Goal: Task Accomplishment & Management: Complete application form

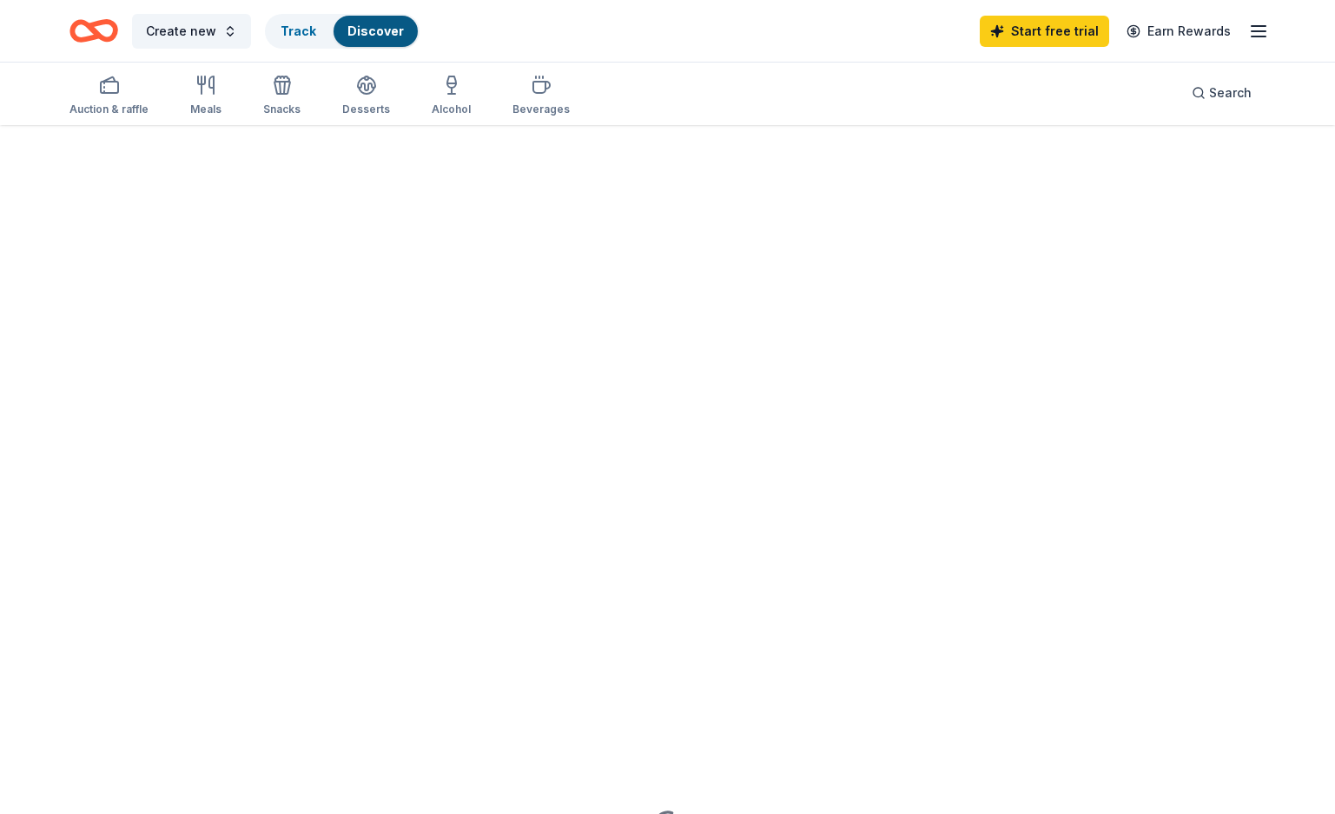
scroll to position [139, 0]
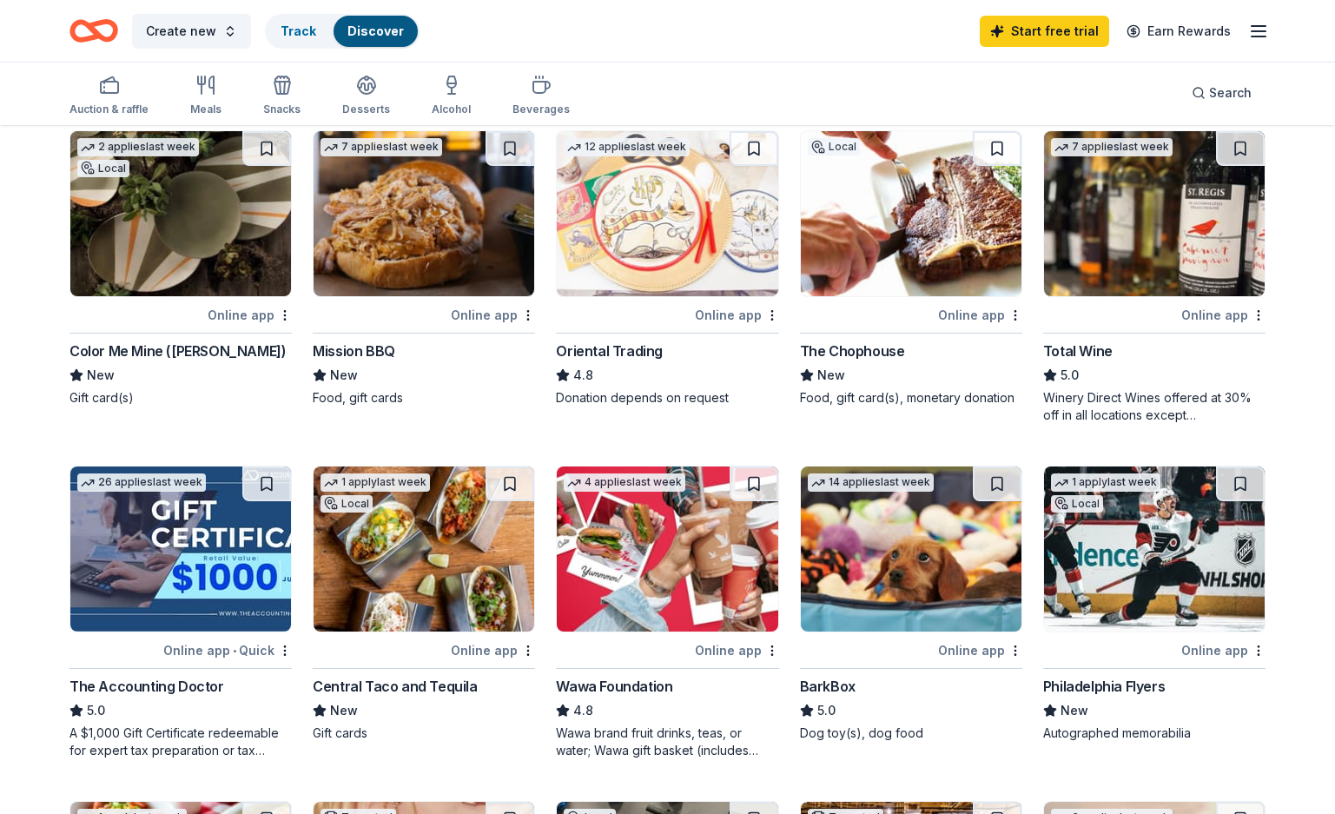
click at [889, 230] on img at bounding box center [911, 213] width 221 height 165
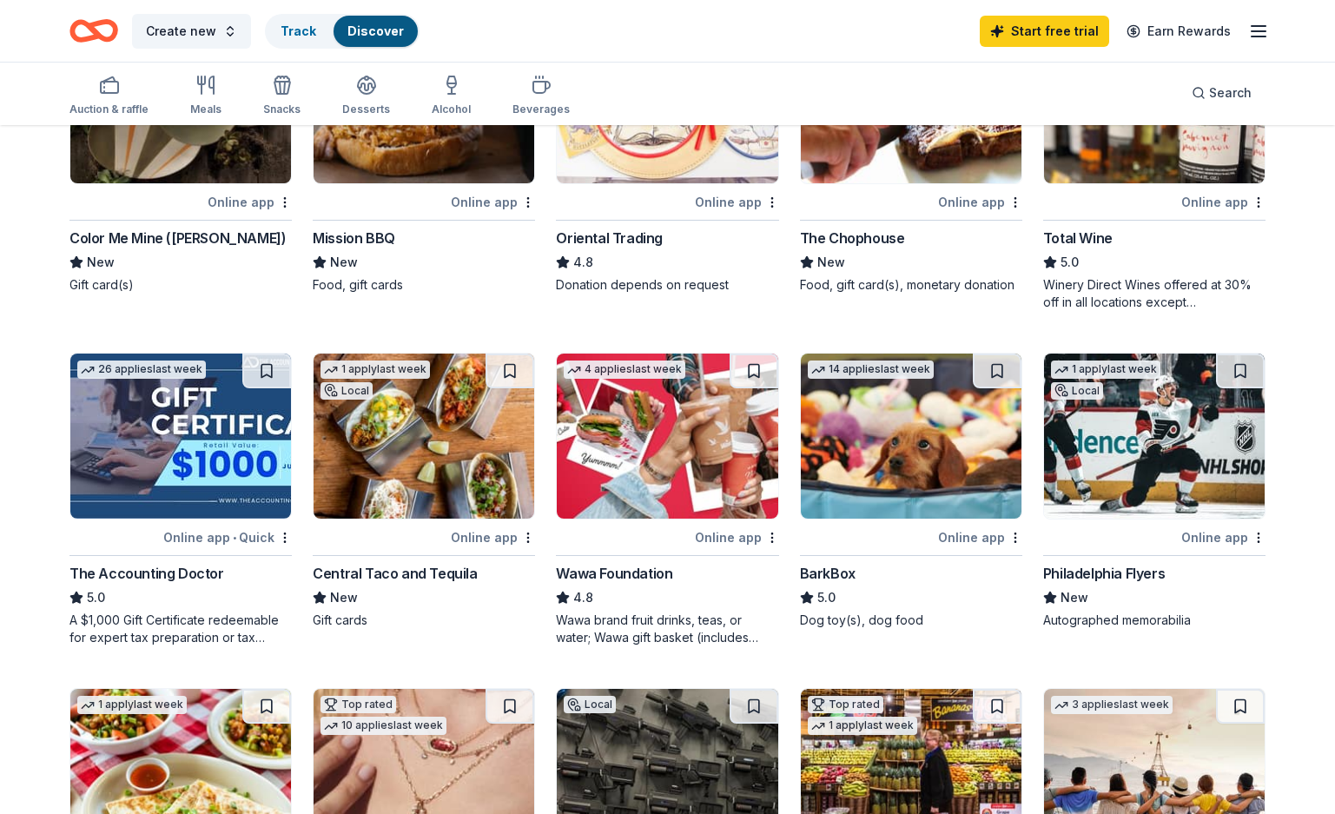
scroll to position [278, 0]
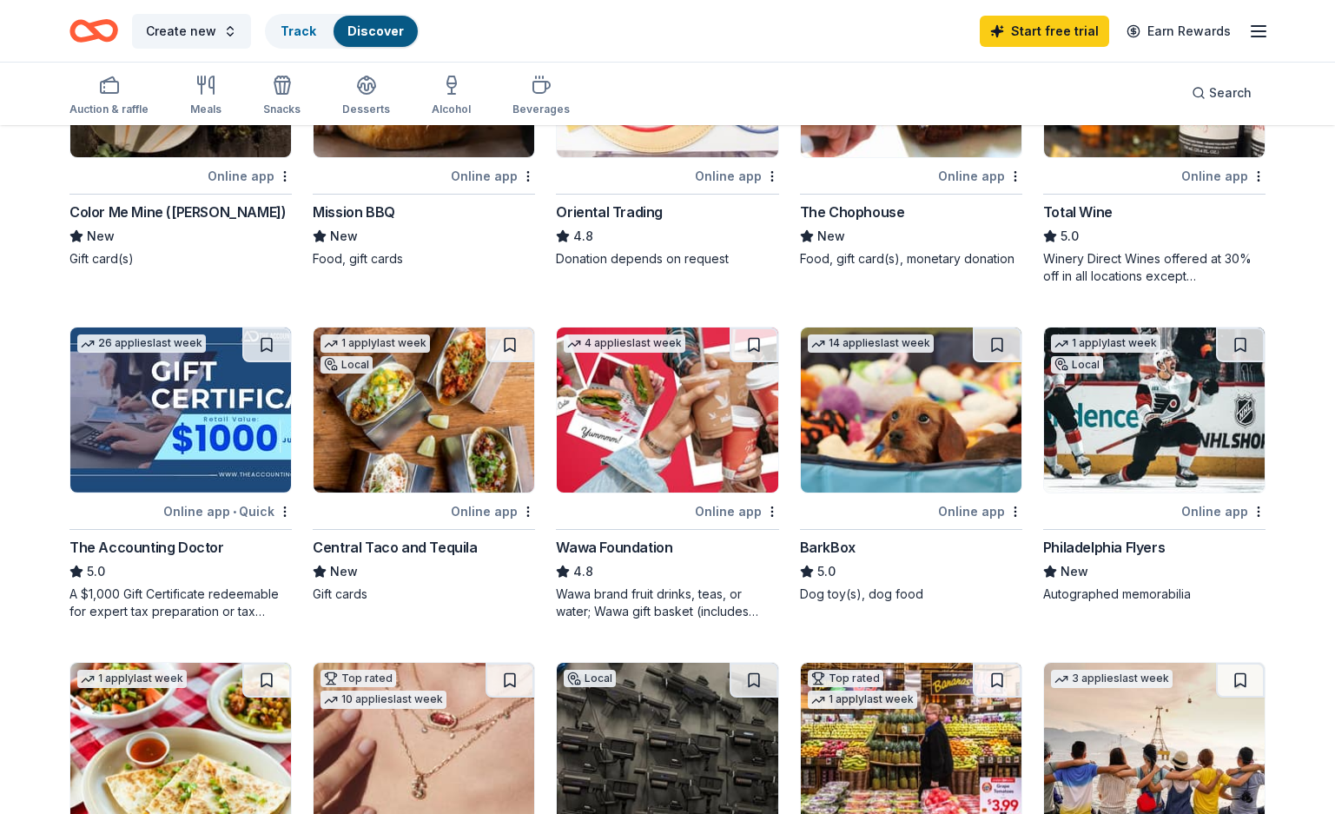
click at [361, 545] on div "Central Taco and Tequila" at bounding box center [395, 547] width 164 height 21
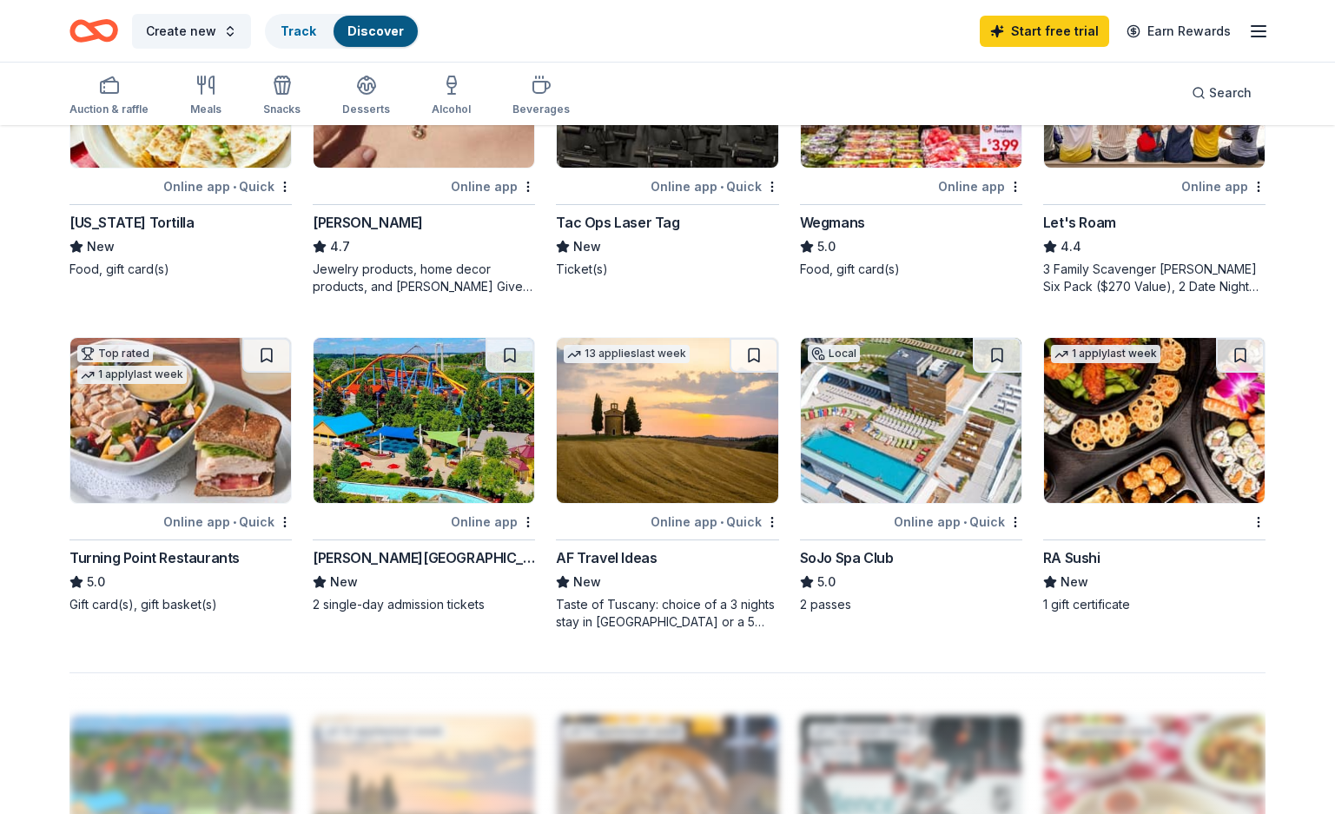
scroll to position [973, 0]
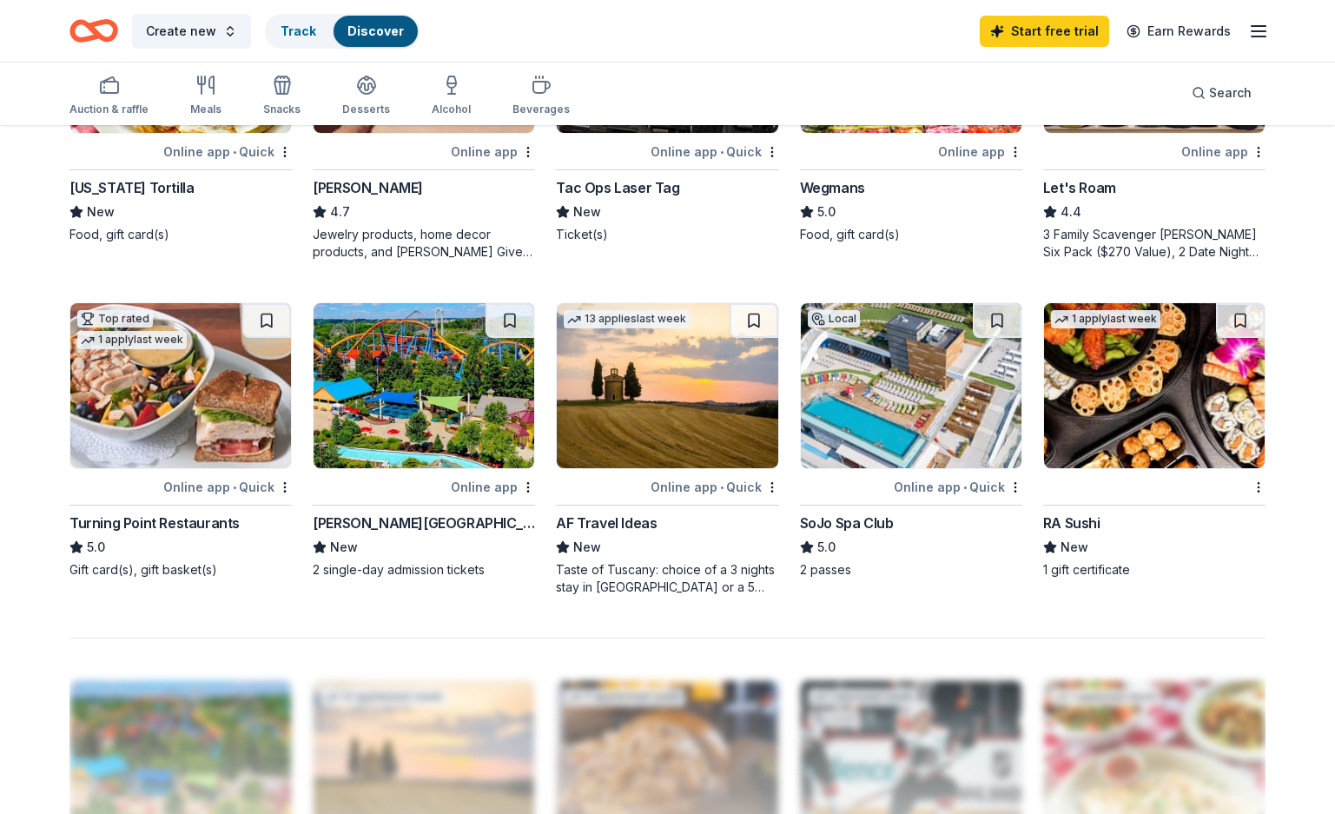
click at [385, 466] on img at bounding box center [424, 385] width 221 height 165
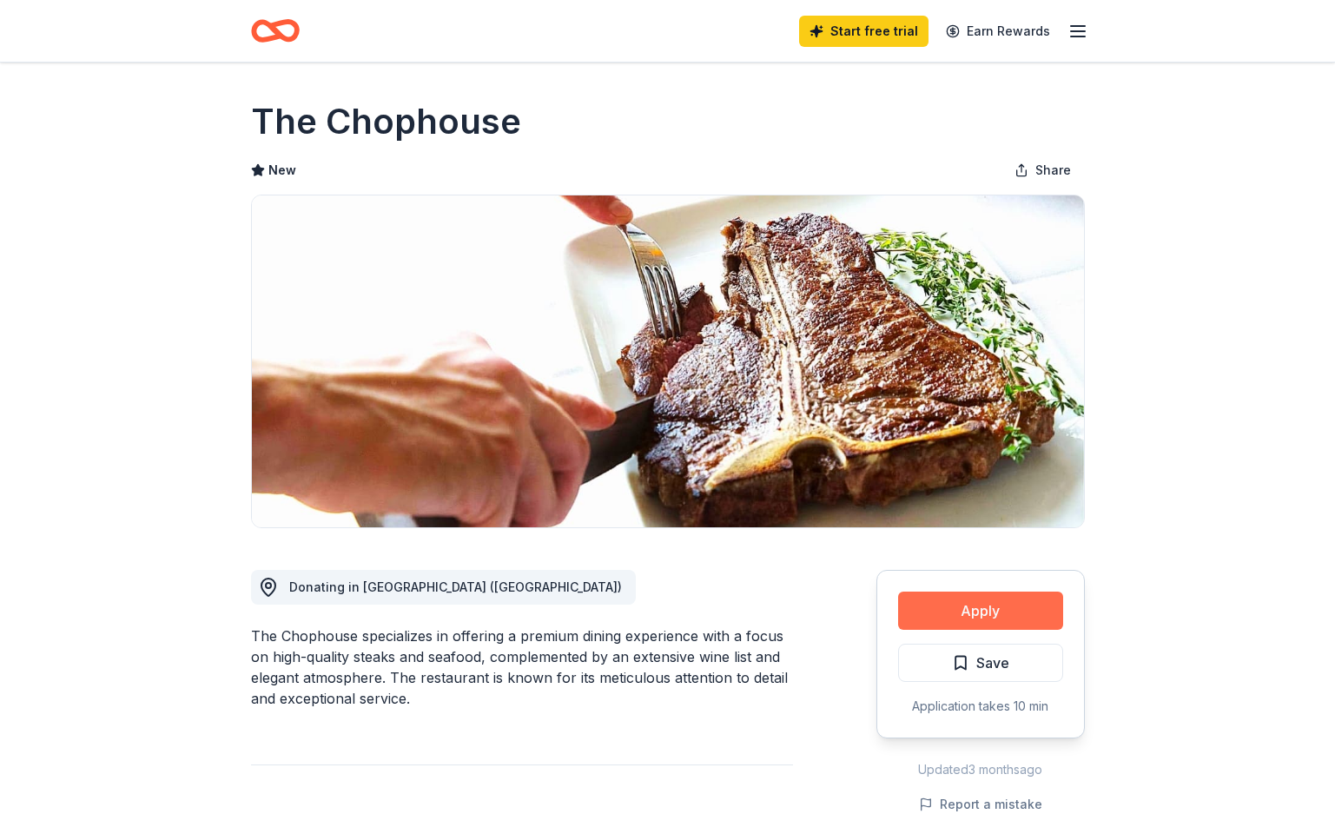
click at [963, 620] on button "Apply" at bounding box center [980, 611] width 165 height 38
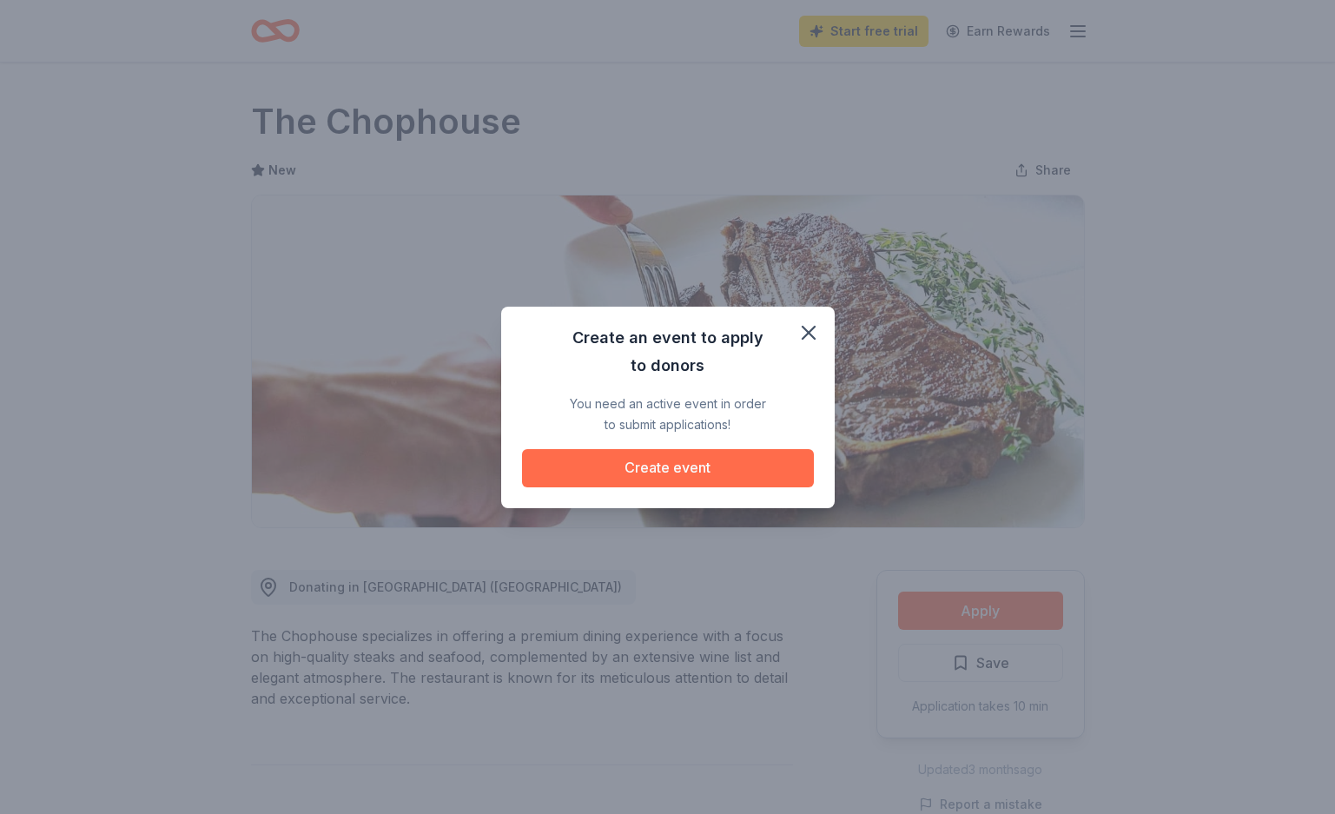
click at [672, 475] on button "Create event" at bounding box center [668, 468] width 292 height 38
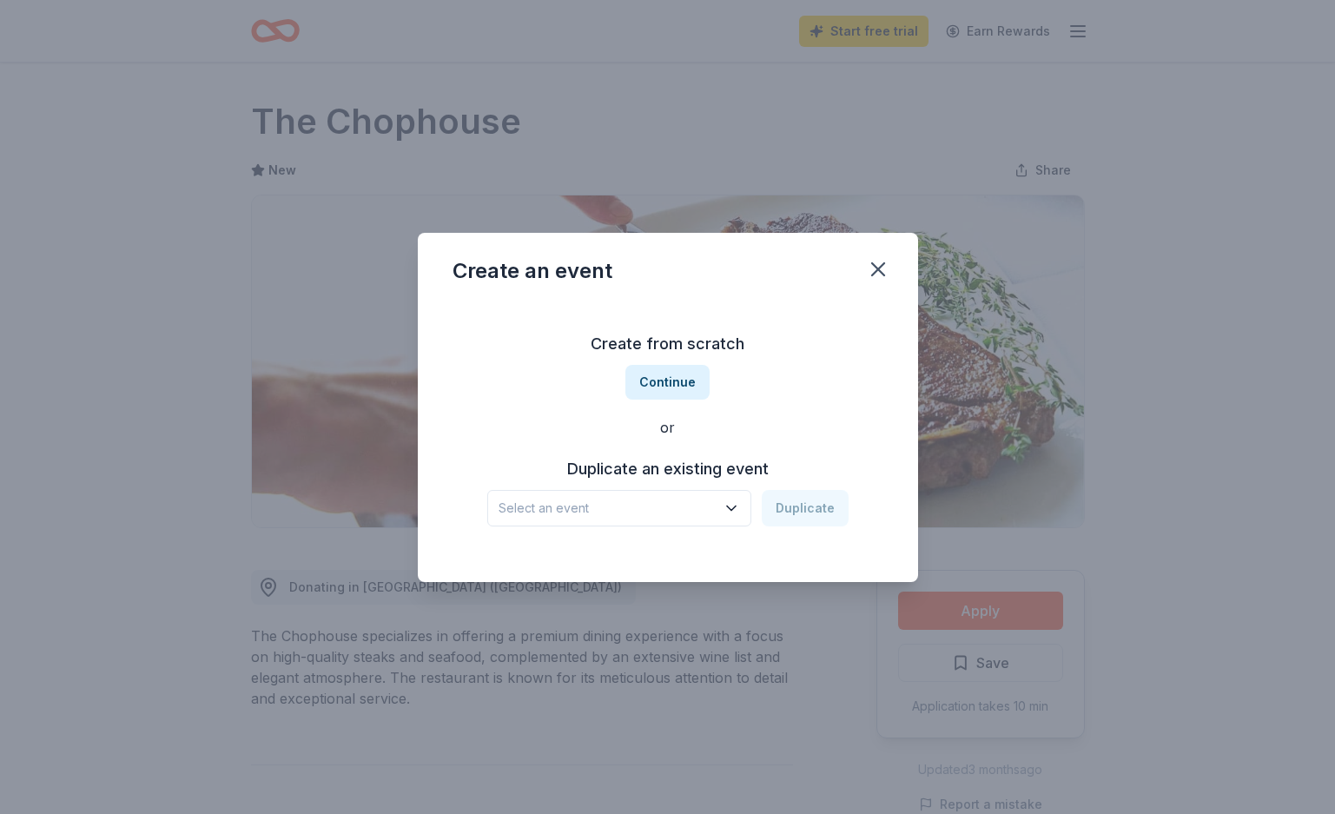
click at [736, 507] on icon "button" at bounding box center [731, 508] width 9 height 4
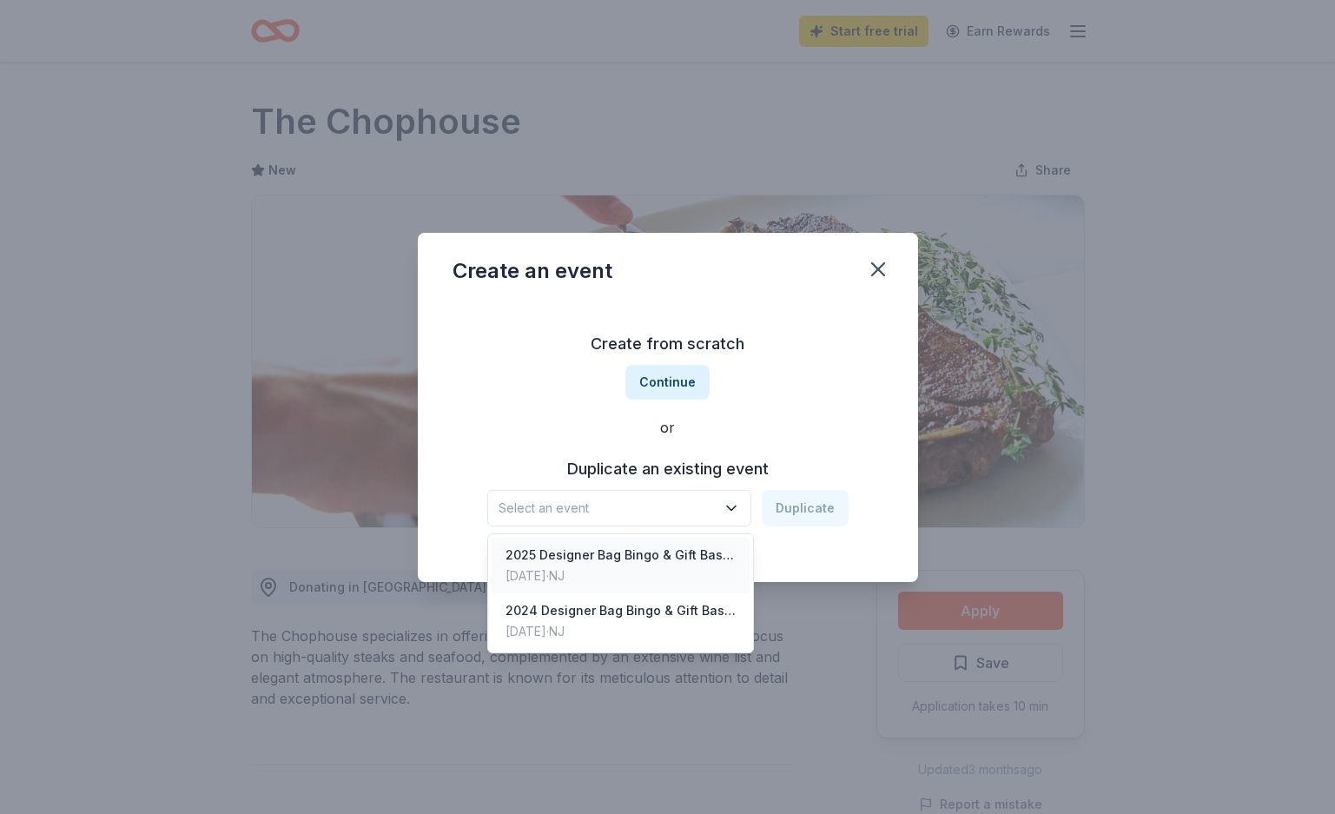
click at [647, 566] on div "Feb 01, 2025 · NJ" at bounding box center [621, 576] width 231 height 21
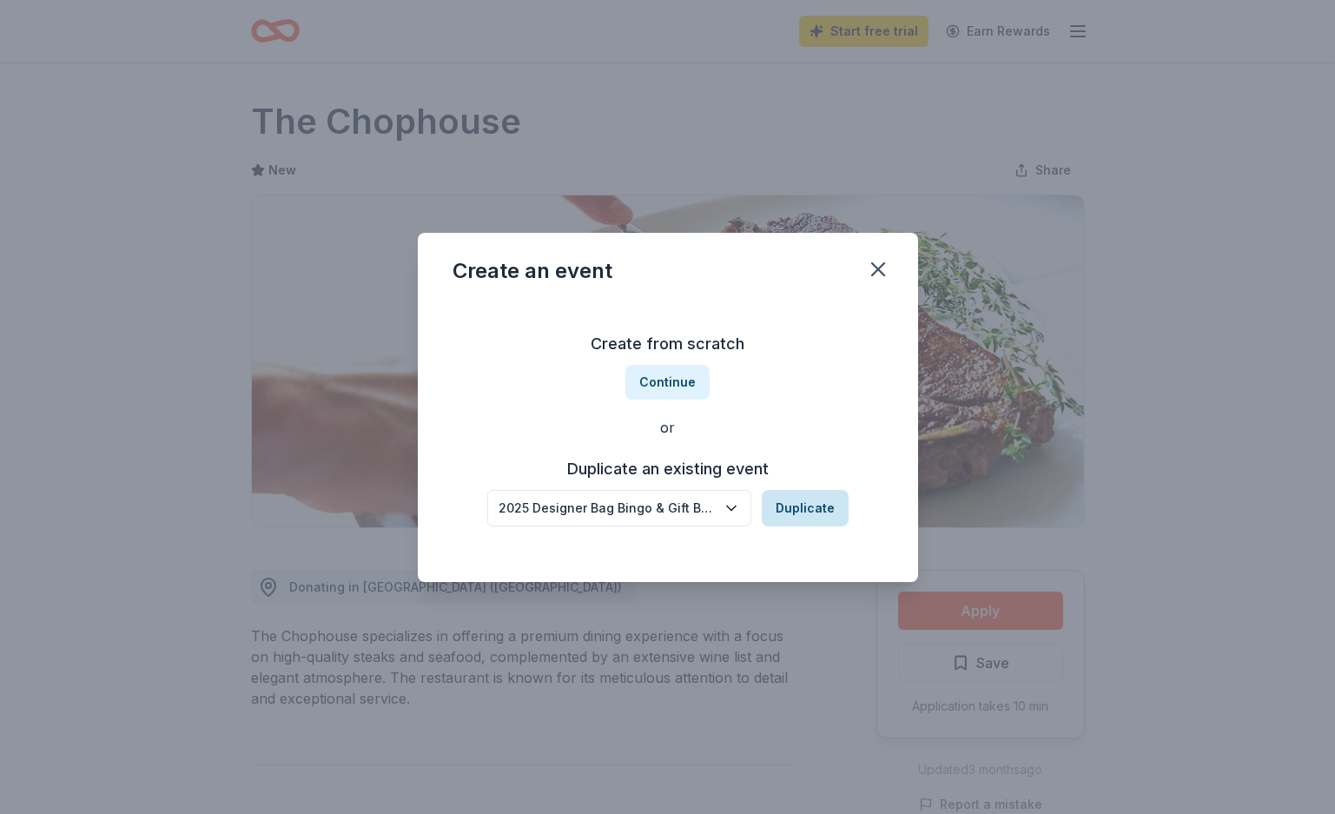
click at [804, 506] on button "Duplicate" at bounding box center [805, 508] width 87 height 36
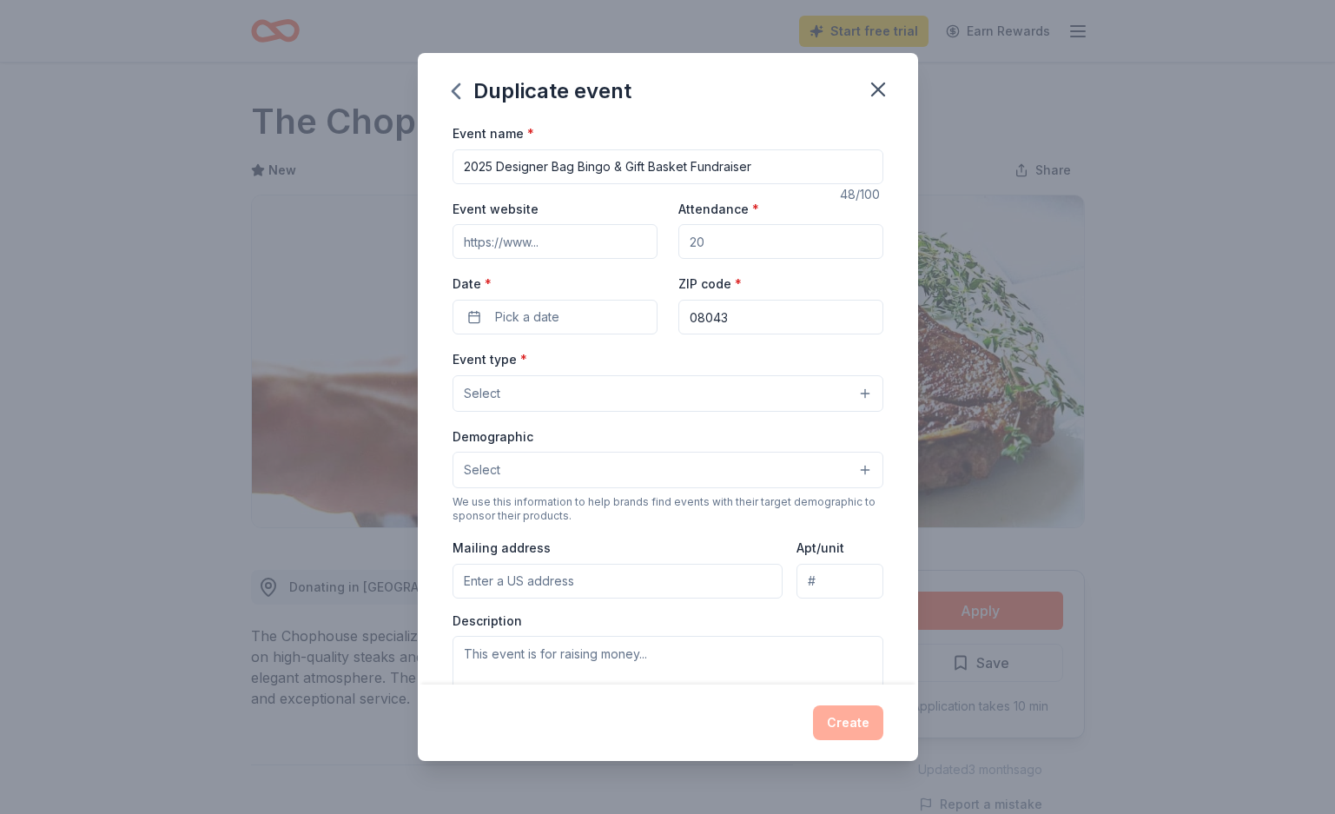
click at [728, 243] on input "Attendance *" at bounding box center [780, 241] width 205 height 35
type input "320"
click at [528, 321] on span "Pick a date" at bounding box center [527, 317] width 64 height 21
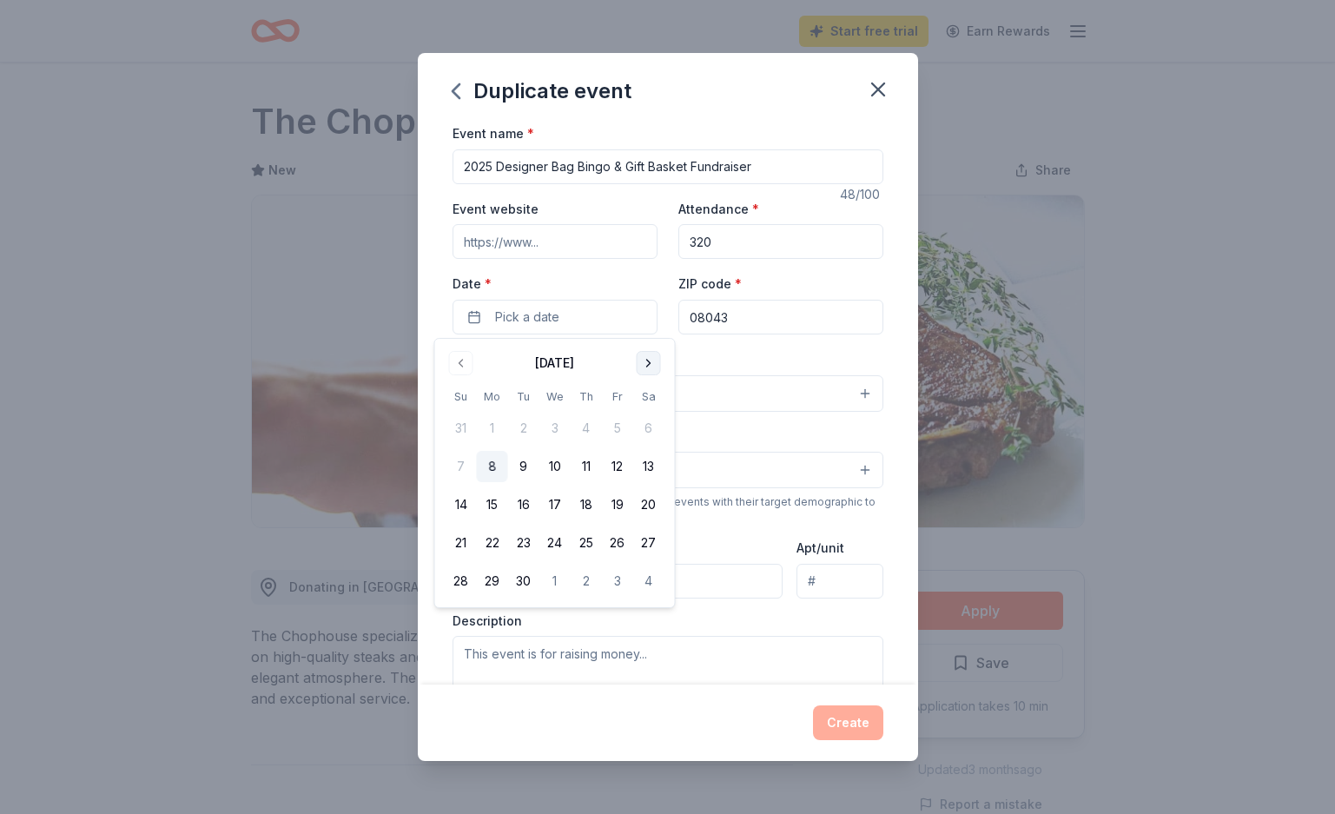
click at [650, 363] on button "Go to next month" at bounding box center [649, 363] width 24 height 24
click at [649, 580] on button "31" at bounding box center [648, 581] width 31 height 31
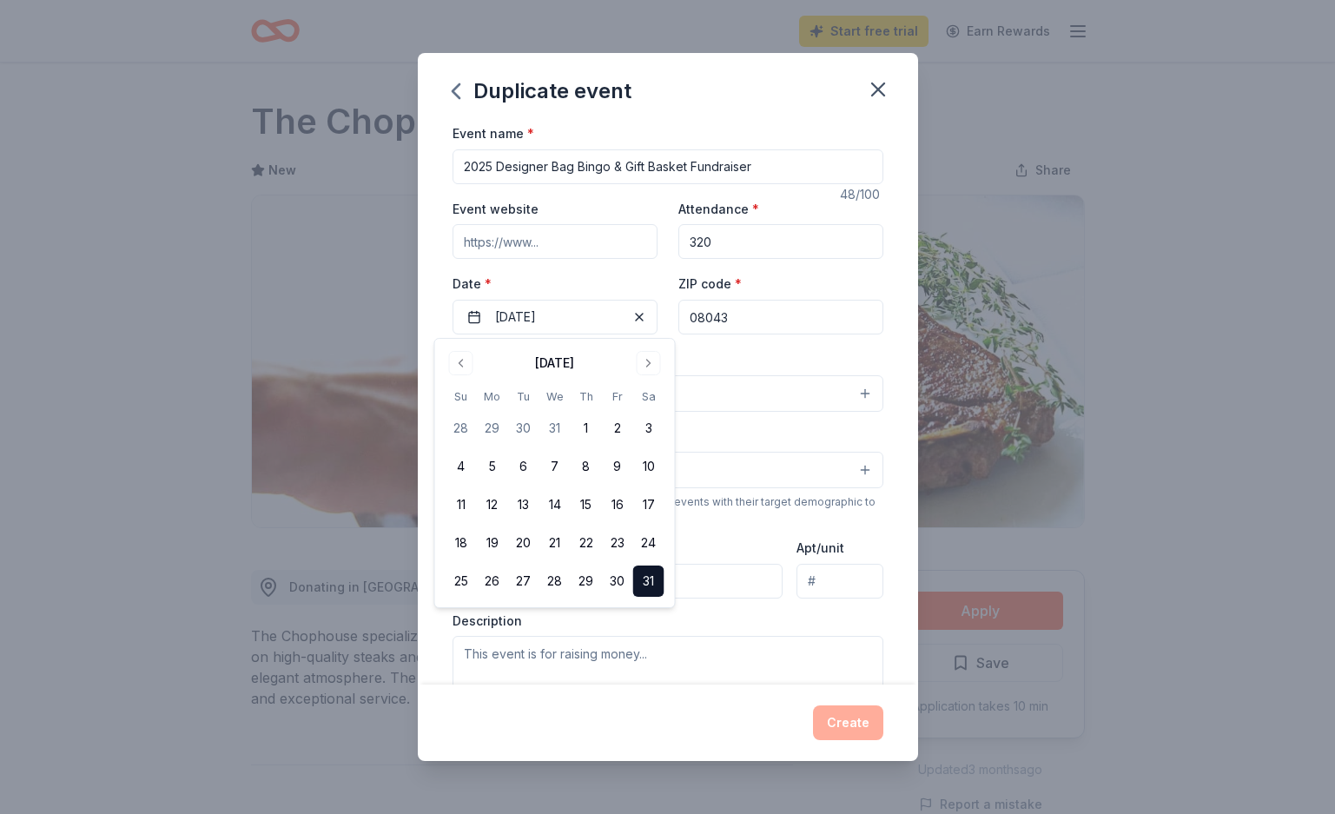
click at [837, 352] on div "Event type * Select" at bounding box center [668, 379] width 431 height 63
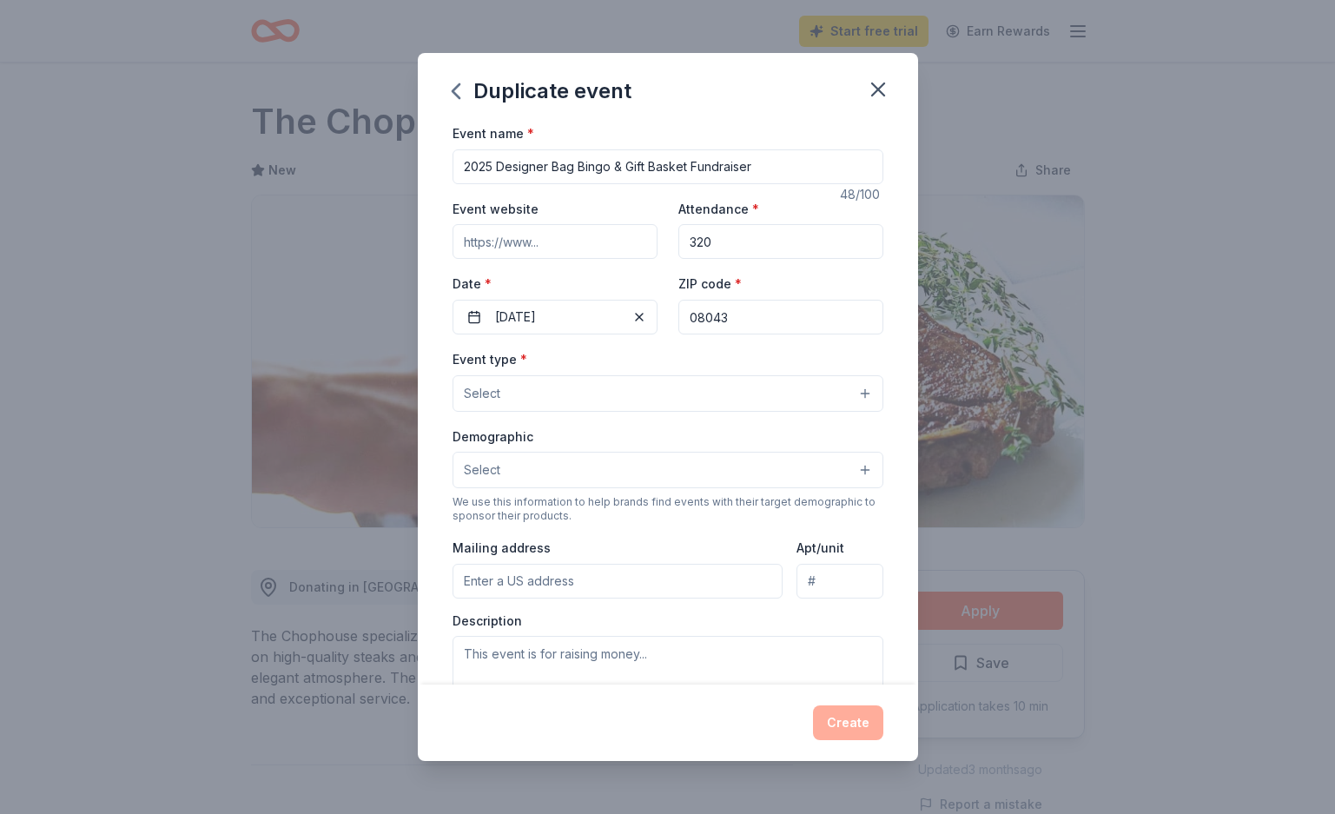
click at [864, 388] on button "Select" at bounding box center [668, 393] width 431 height 36
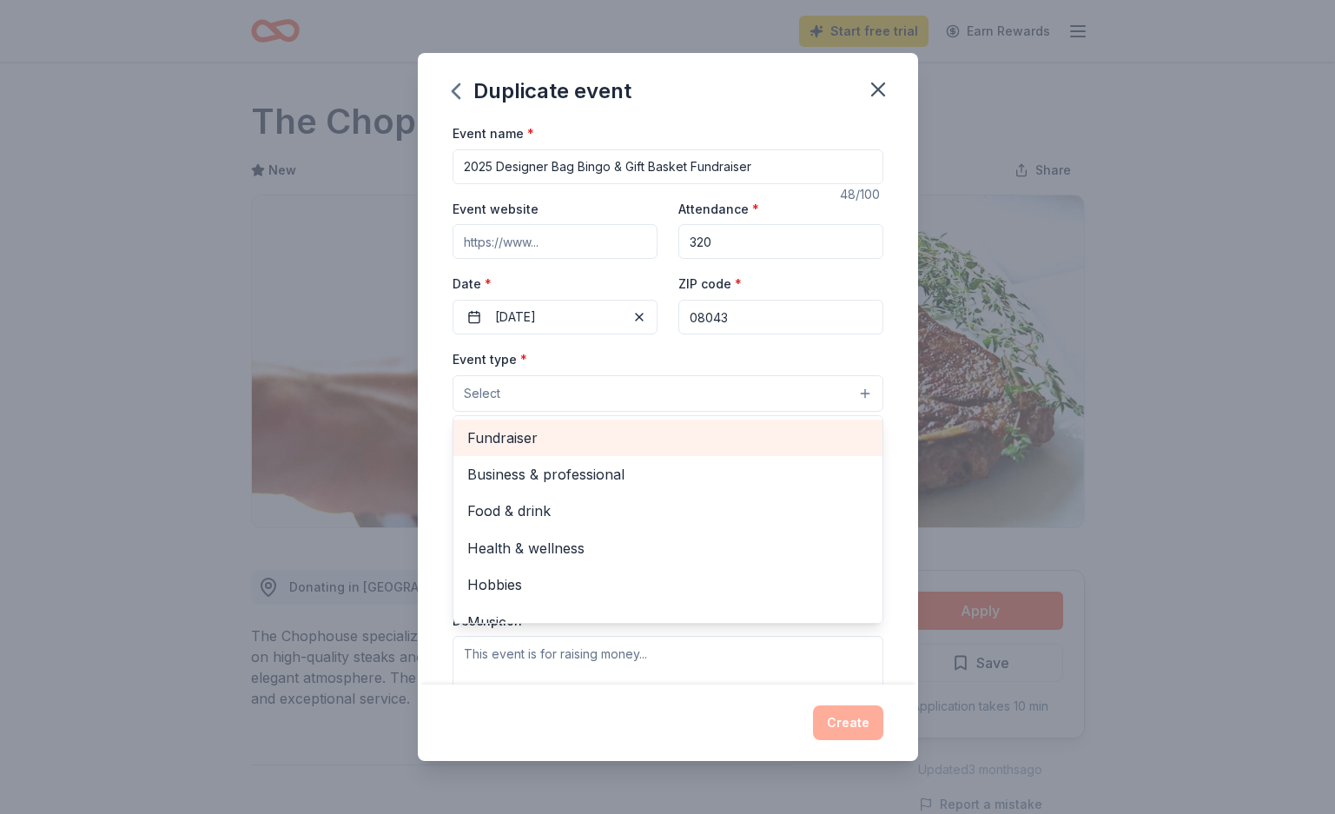
click at [519, 438] on span "Fundraiser" at bounding box center [667, 438] width 401 height 23
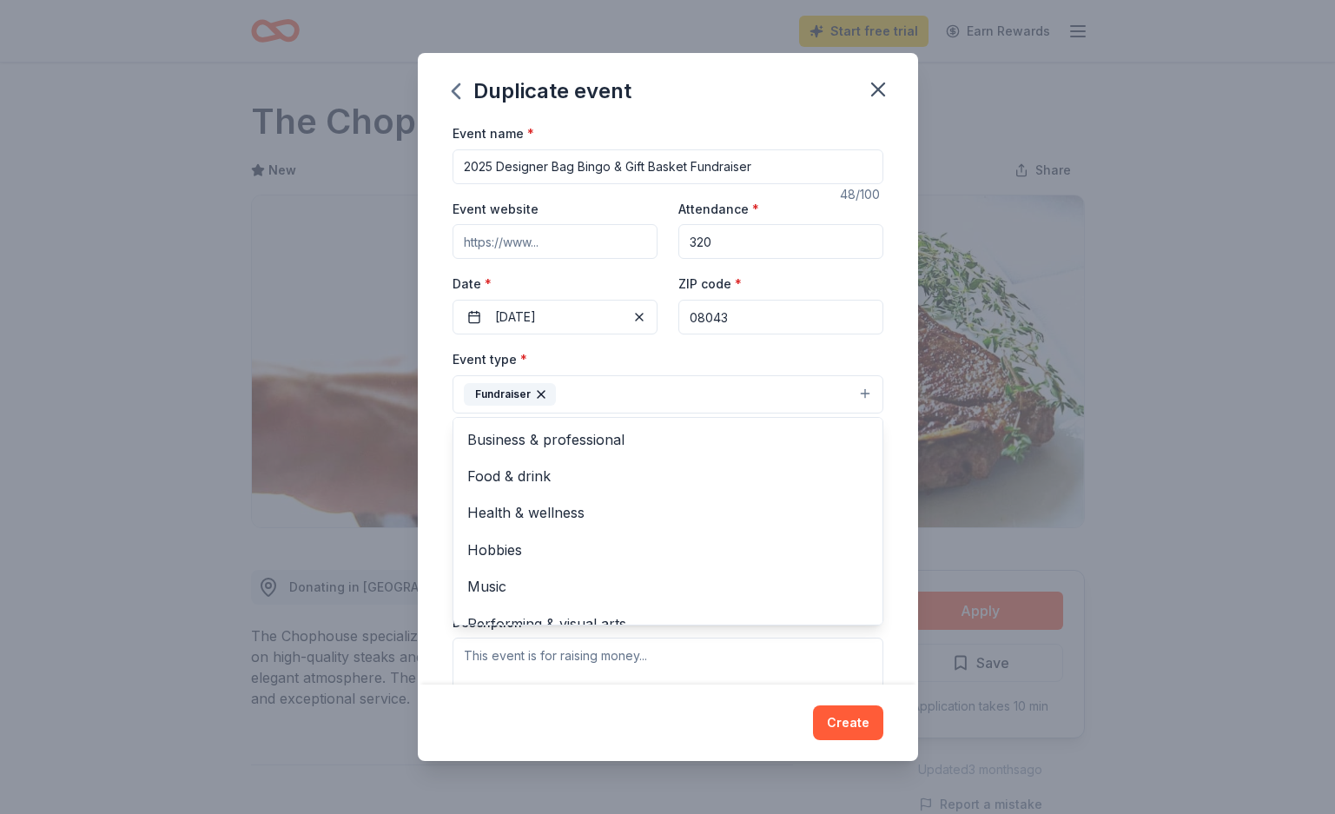
click at [418, 447] on div "Event name * 2025 Designer Bag Bingo & Gift Basket Fundraiser 48 /100 Event web…" at bounding box center [668, 403] width 500 height 562
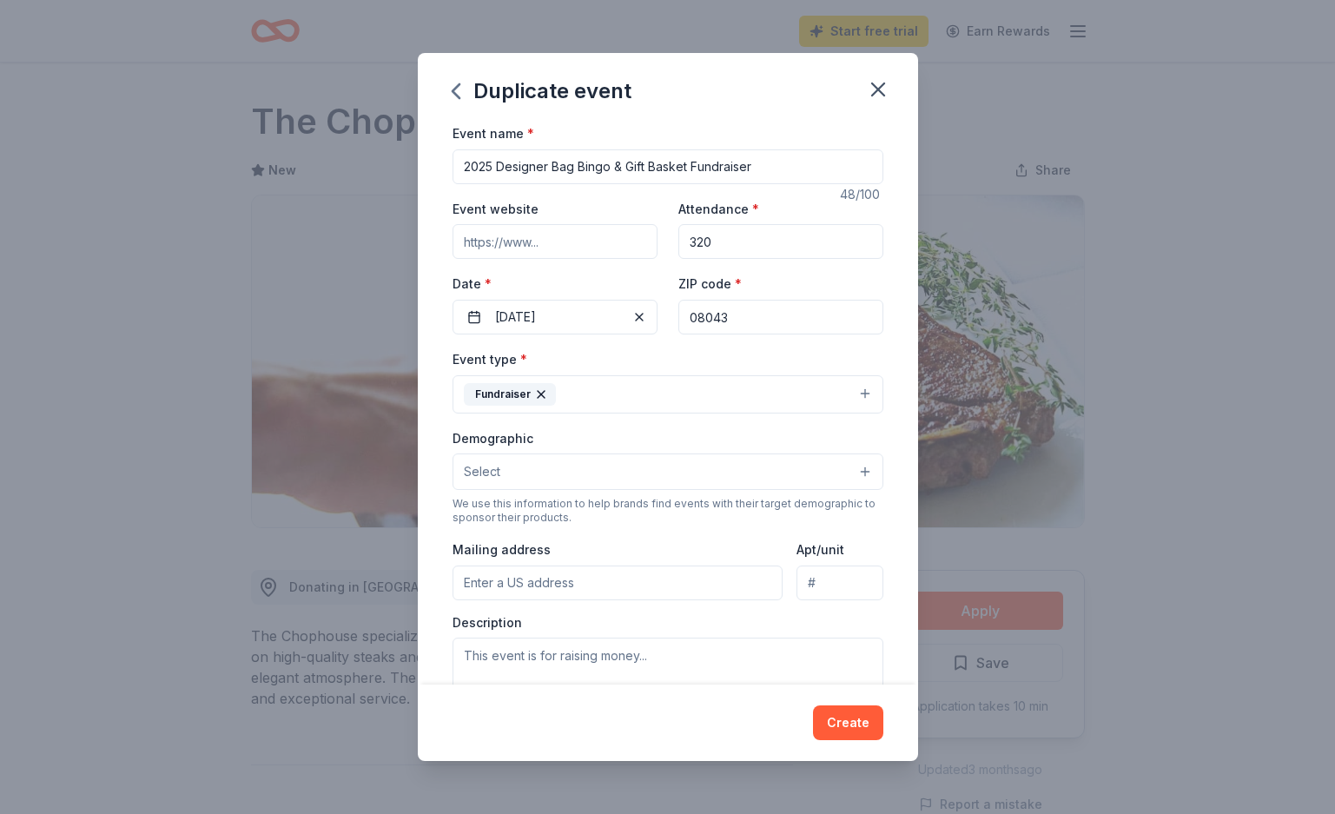
click at [592, 472] on button "Select" at bounding box center [668, 471] width 431 height 36
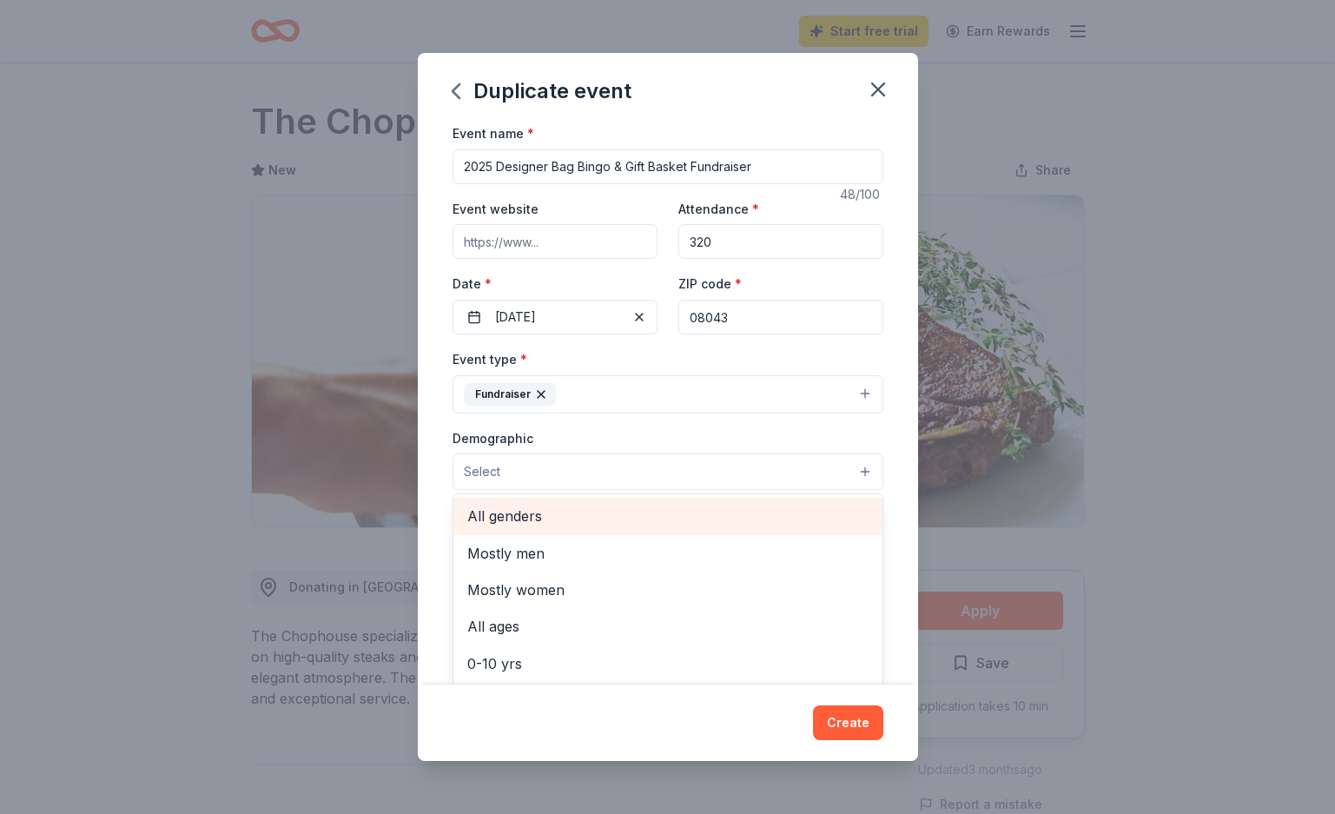
click at [528, 520] on span "All genders" at bounding box center [667, 516] width 401 height 23
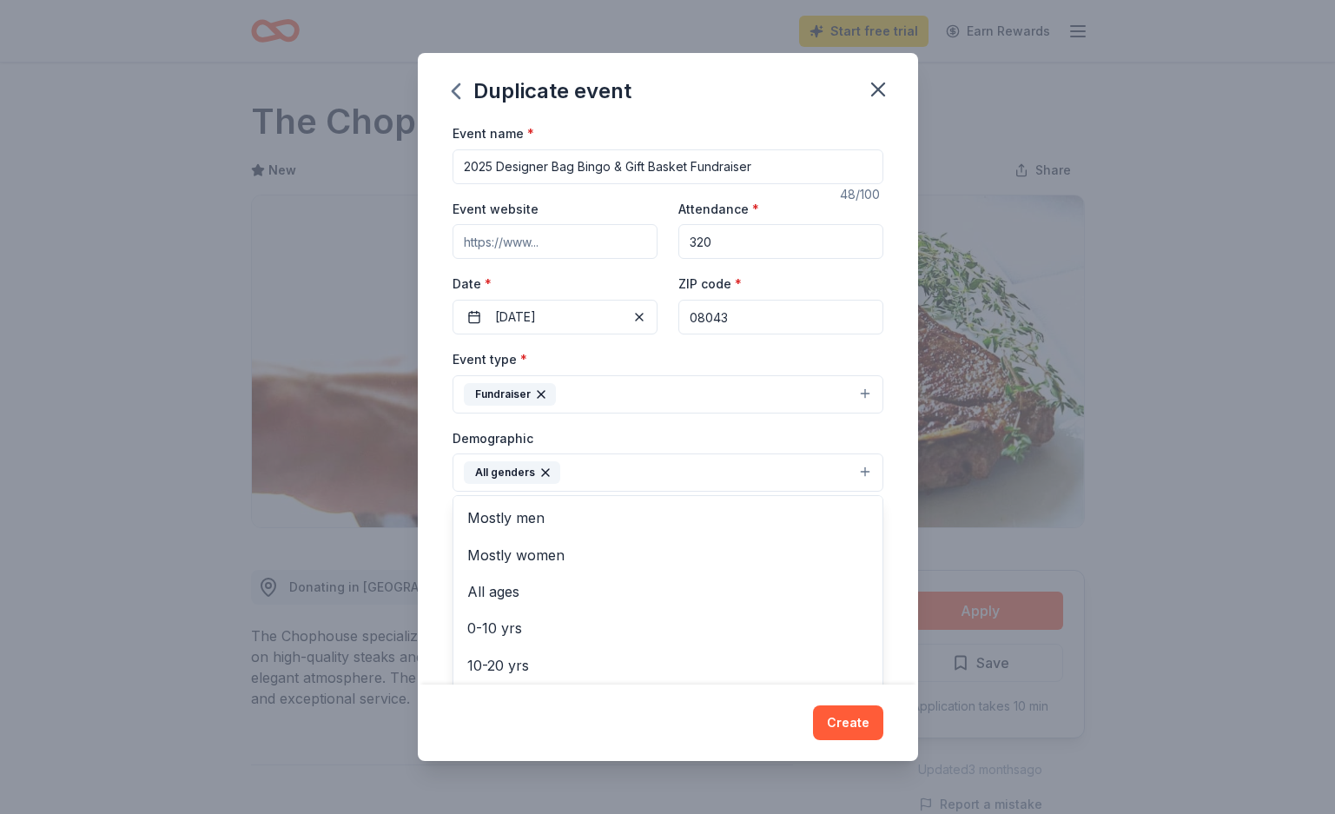
click at [433, 546] on div "Event name * 2025 Designer Bag Bingo & Gift Basket Fundraiser 48 /100 Event web…" at bounding box center [668, 403] width 500 height 562
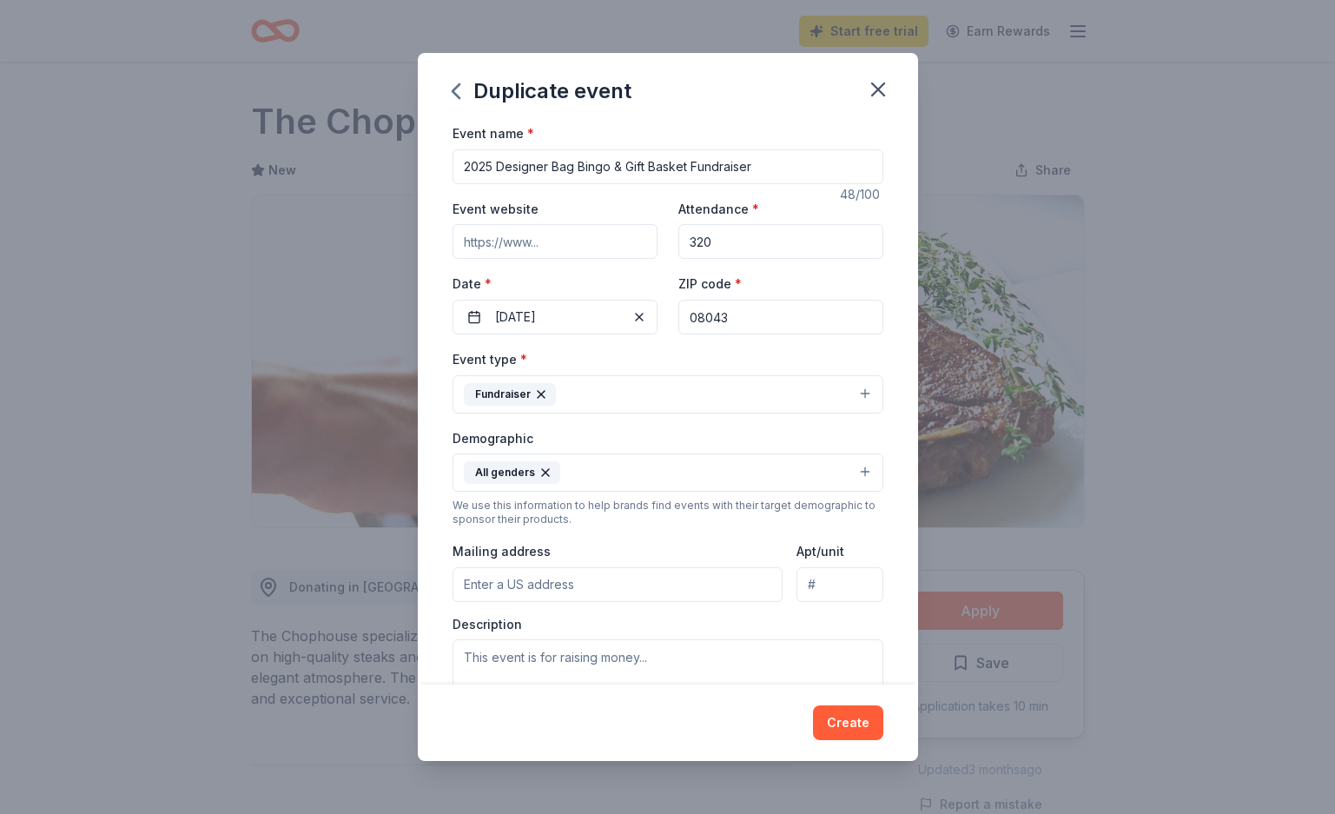
click at [499, 591] on input "Mailing address" at bounding box center [618, 584] width 331 height 35
type input "409 Willowbrook Way, Voorhees Township, NJ, 08043"
click at [515, 660] on textarea at bounding box center [668, 678] width 431 height 78
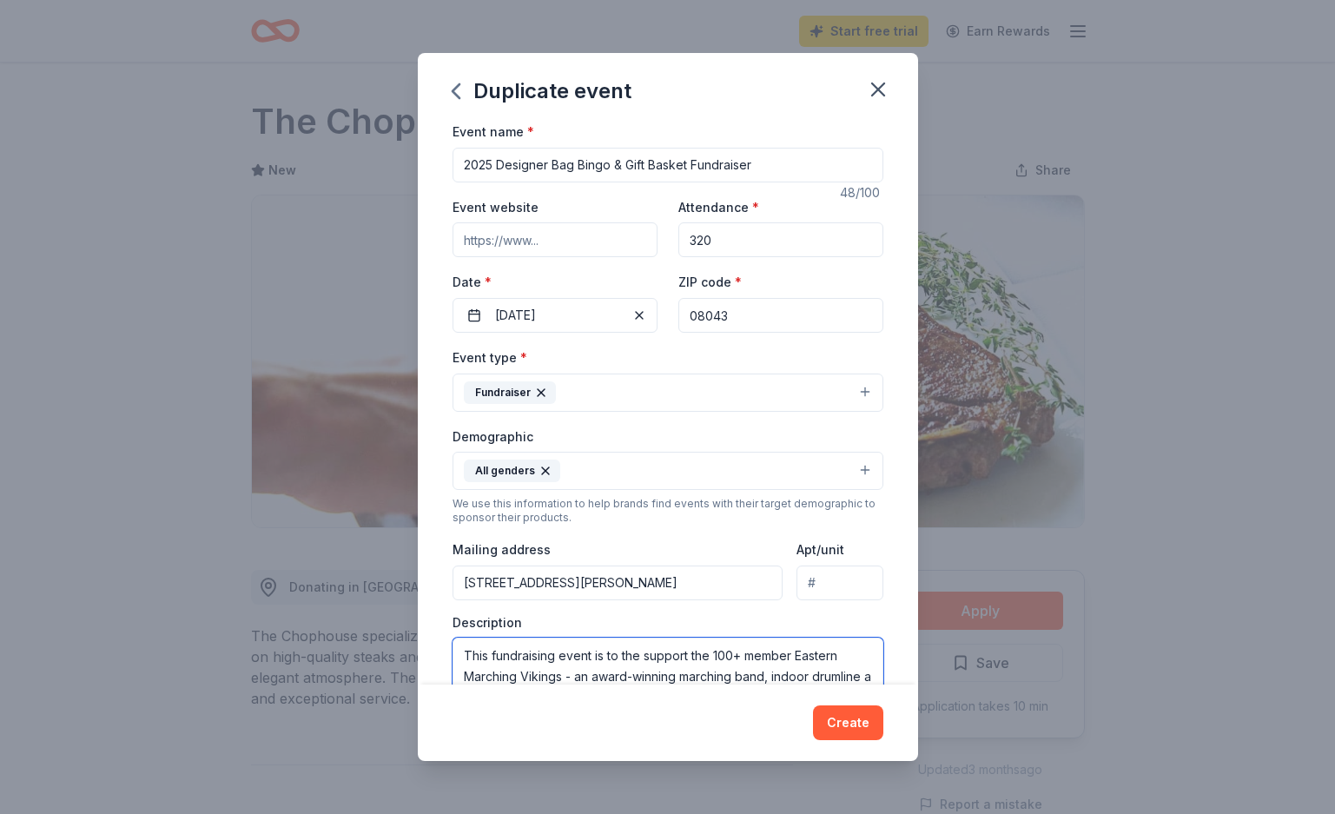
scroll to position [23, 0]
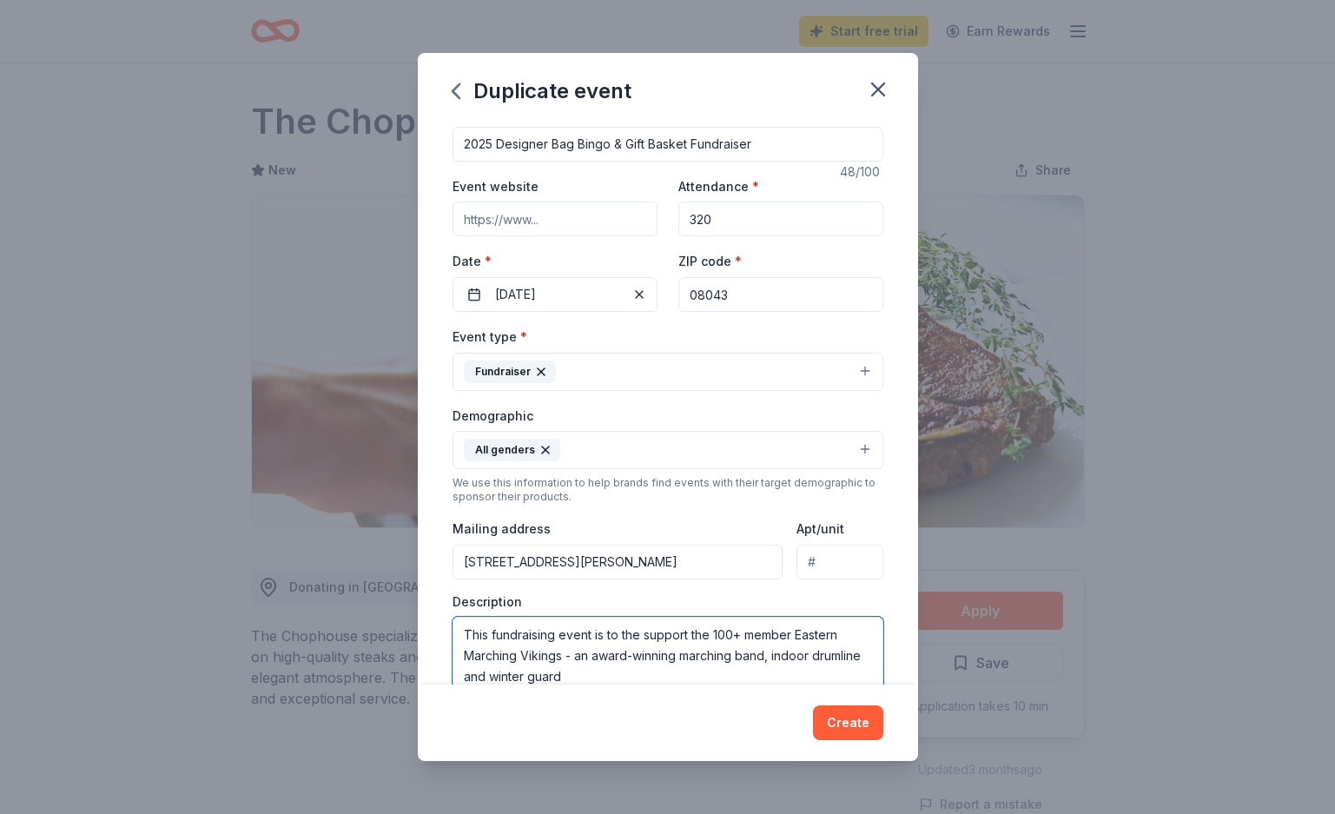
click at [681, 659] on textarea "This fundraising event is to the support the 100+ member Eastern Marching Vikin…" at bounding box center [668, 656] width 431 height 78
drag, startPoint x: 698, startPoint y: 710, endPoint x: 717, endPoint y: 703, distance: 19.5
click at [717, 703] on div "Create" at bounding box center [668, 723] width 500 height 76
click at [758, 677] on textarea "This fundraising event is to the support the 100+ member Eastern Marching Vikin…" at bounding box center [668, 656] width 431 height 78
click at [849, 668] on textarea "This fundraising event is to the support the 100+ member Eastern Marching Vikin…" at bounding box center [668, 656] width 431 height 78
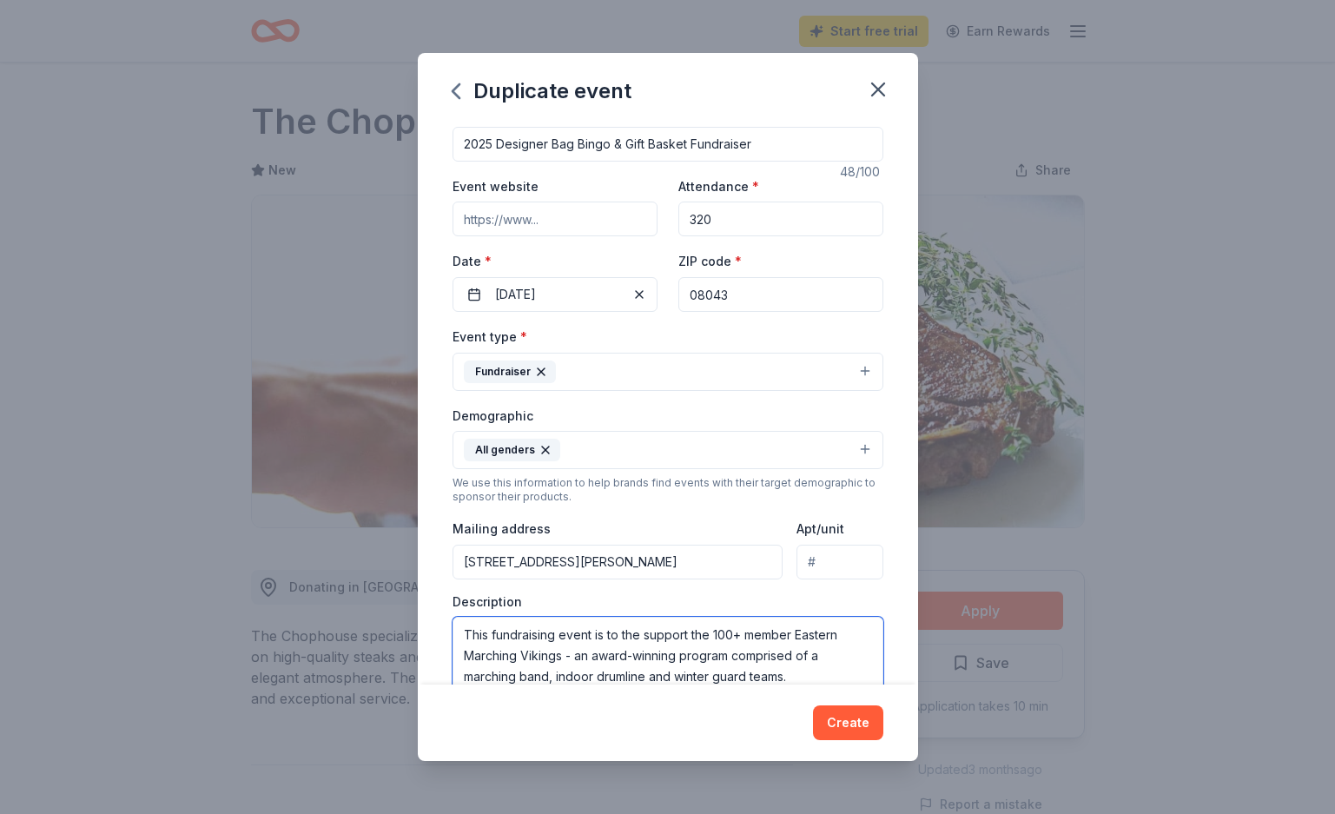
click at [873, 641] on textarea "This fundraising event is to the support the 100+ member Eastern Marching Vikin…" at bounding box center [668, 656] width 431 height 78
click at [729, 638] on textarea "This fundraising event is to the support the 100+ member Eastern Marching Vikin…" at bounding box center [668, 656] width 431 height 78
click at [747, 637] on textarea "This fundraising event is to the support the 100+ member Eastern Marching Vikin…" at bounding box center [668, 656] width 431 height 78
click at [807, 678] on textarea "This fundraising event is to the support the 100+ student member Eastern Marchi…" at bounding box center [668, 656] width 431 height 78
type textarea "This fundraising event is to the support the 100+ student member Eastern Marchi…"
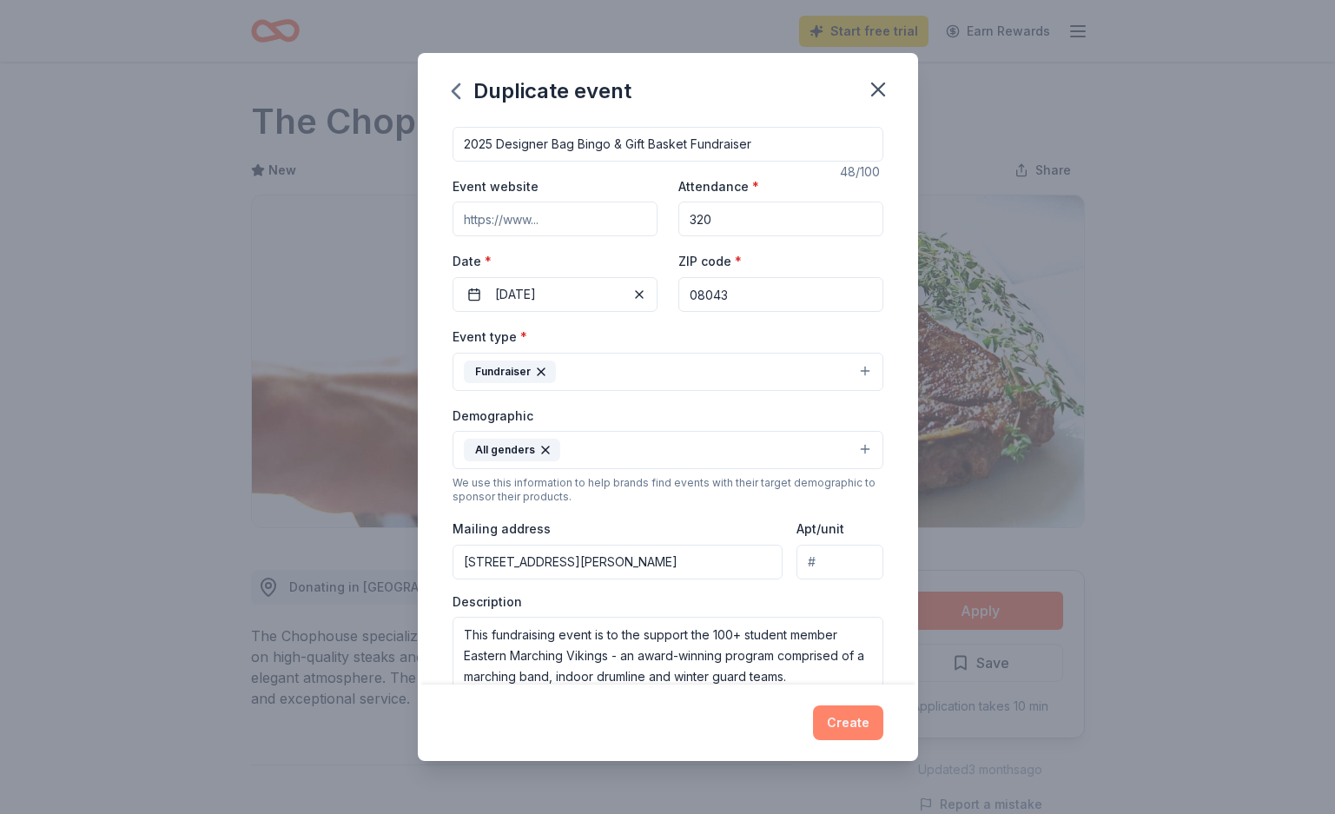
click at [851, 731] on button "Create" at bounding box center [848, 722] width 70 height 35
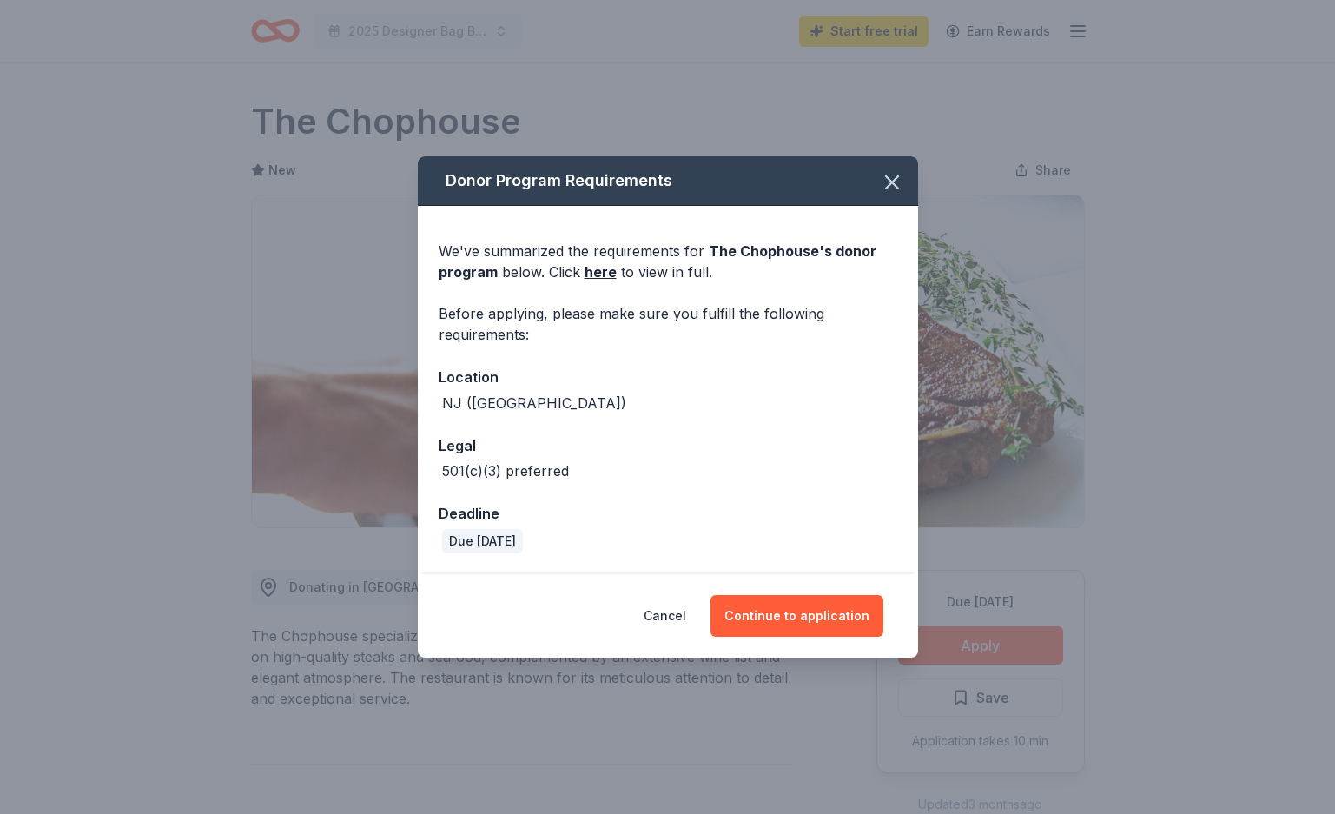
click at [648, 523] on div "Deadline" at bounding box center [668, 513] width 459 height 23
click at [570, 401] on div "NJ (Gibbsboro)" at bounding box center [668, 403] width 459 height 21
click at [775, 627] on button "Continue to application" at bounding box center [797, 616] width 173 height 42
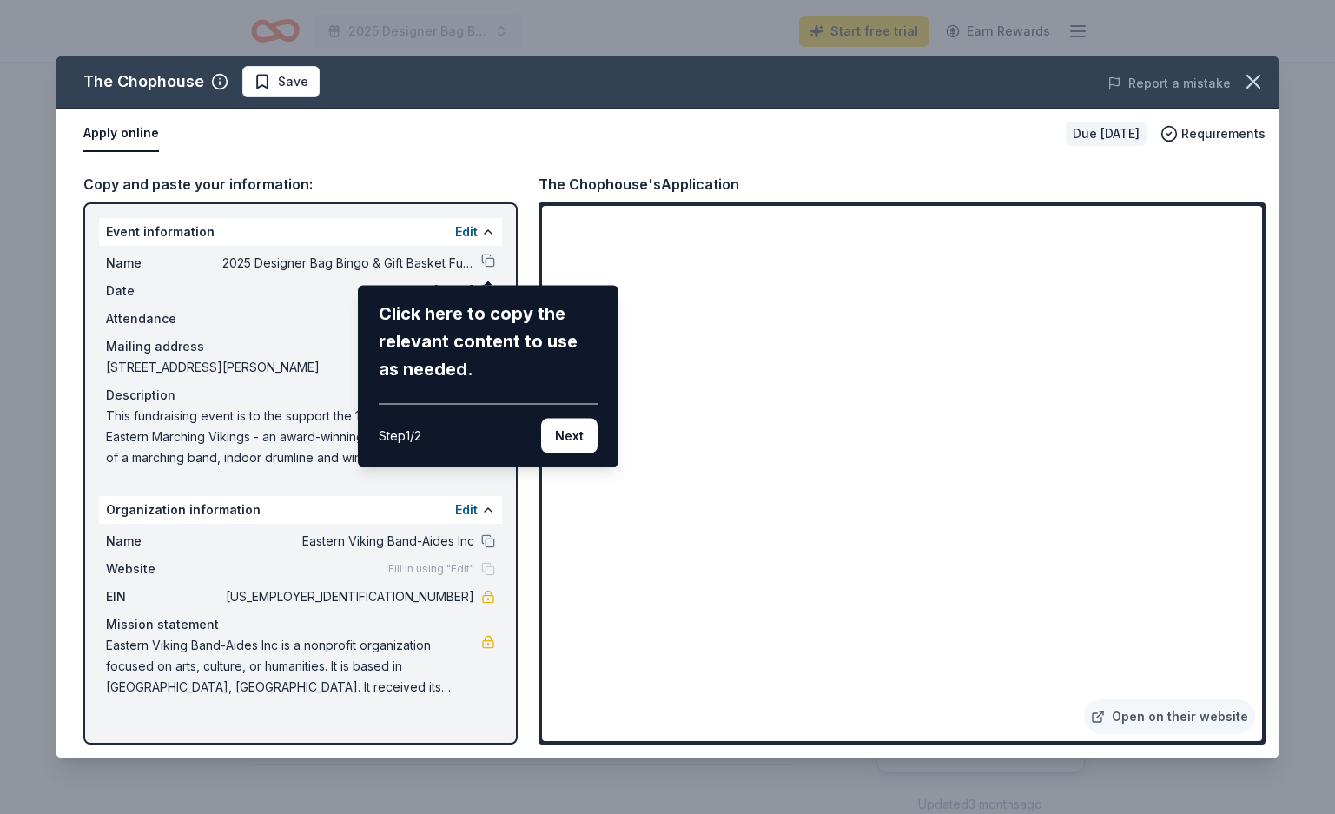
click at [860, 158] on div "The Chophouse Save Report a mistake Apply online Due in 117 days Requirements C…" at bounding box center [668, 407] width 1224 height 703
click at [1254, 83] on icon "button" at bounding box center [1253, 82] width 12 height 12
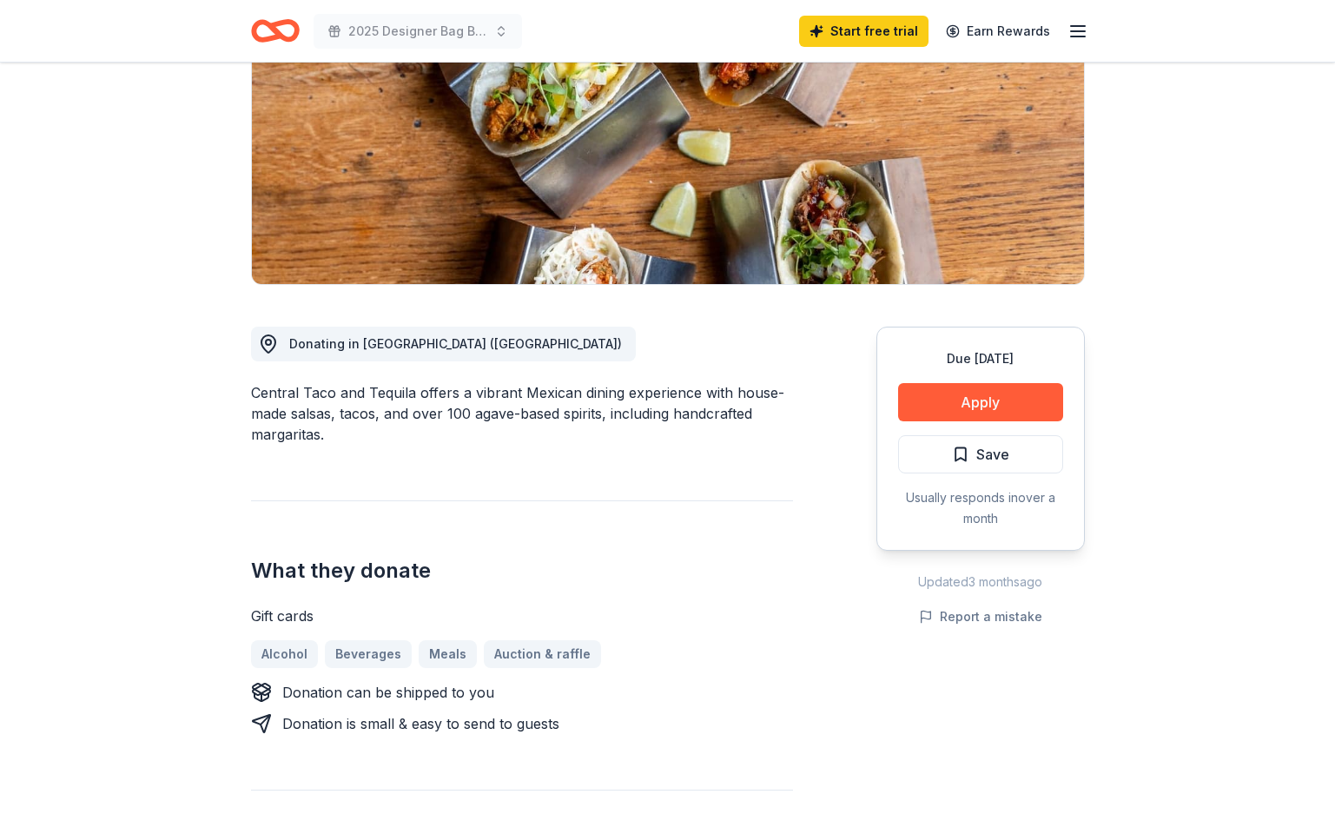
scroll to position [278, 0]
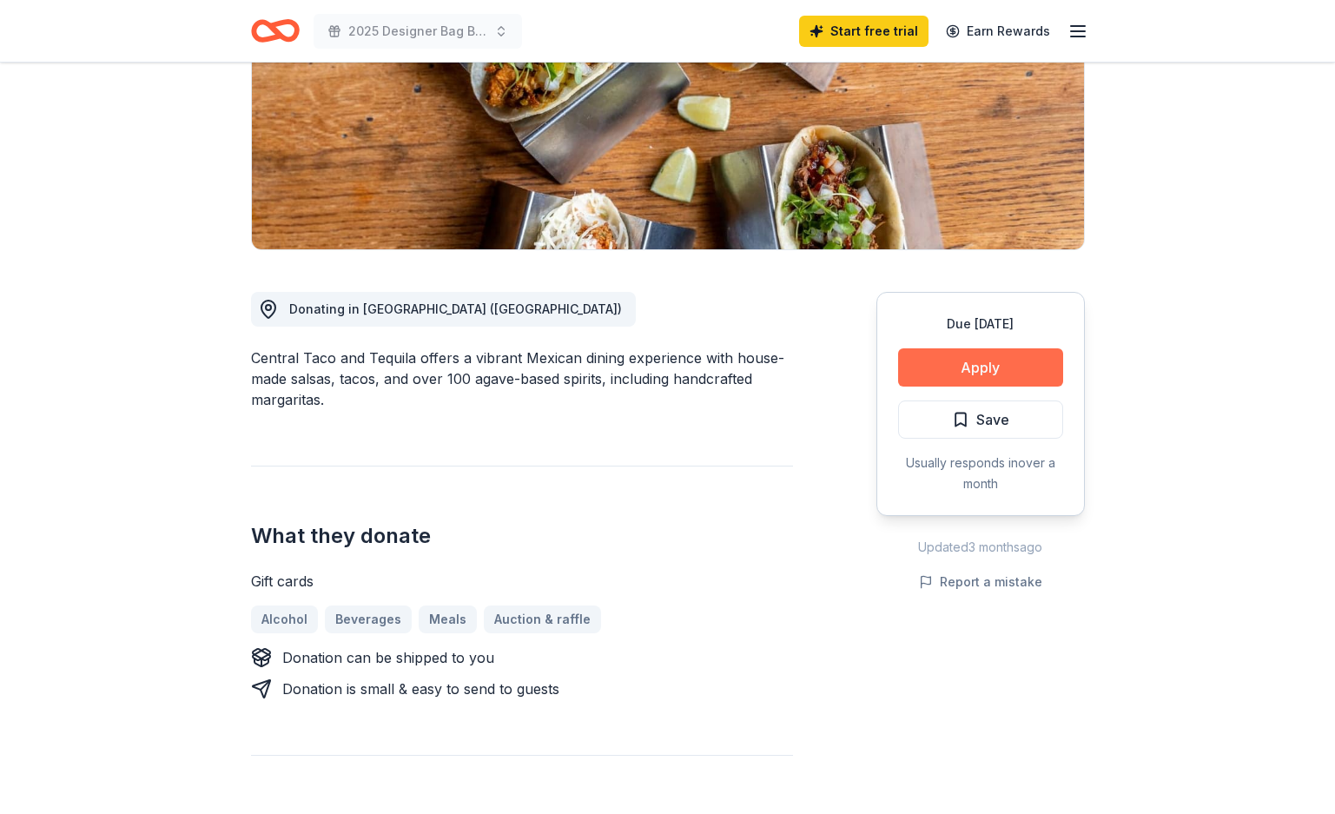
click at [991, 369] on button "Apply" at bounding box center [980, 367] width 165 height 38
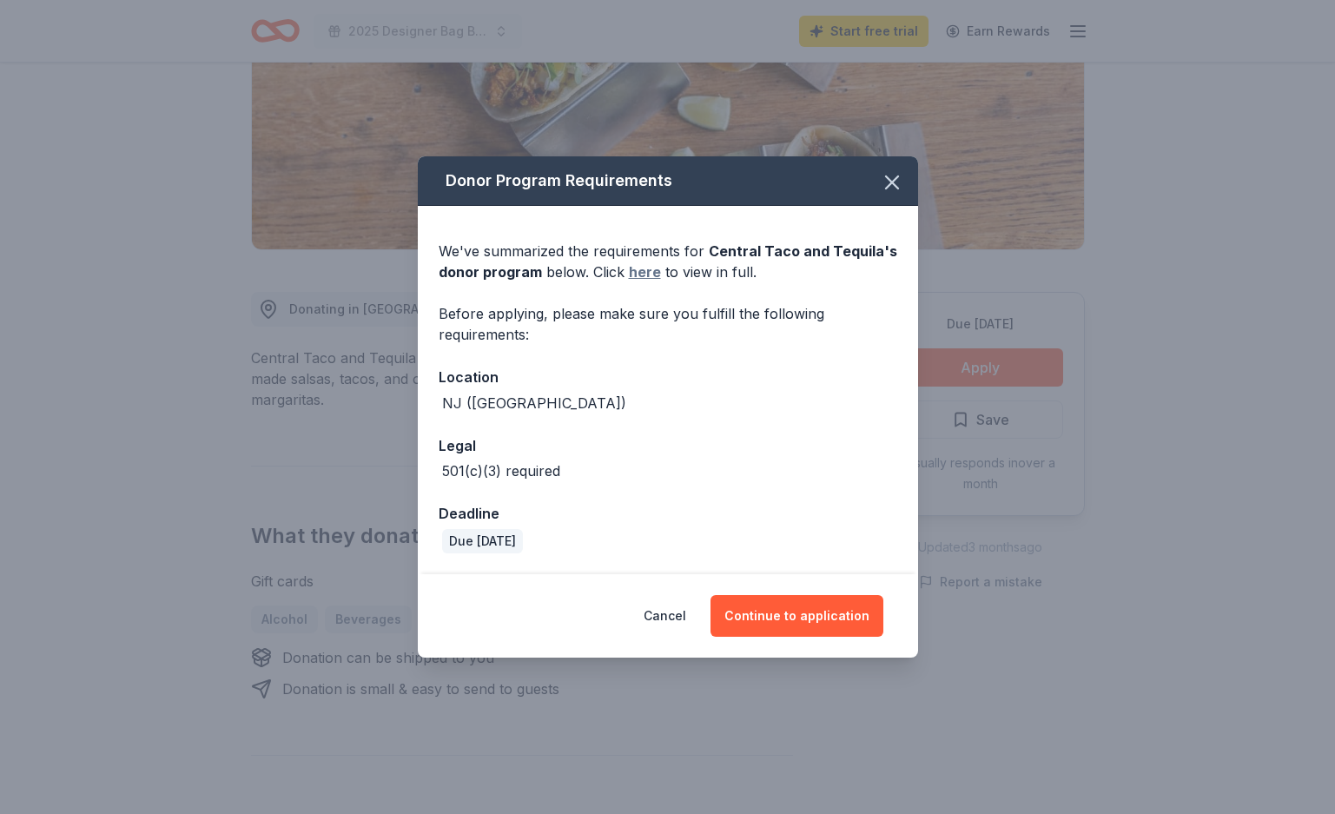
click at [642, 272] on link "here" at bounding box center [645, 271] width 32 height 21
